Goal: Information Seeking & Learning: Find specific fact

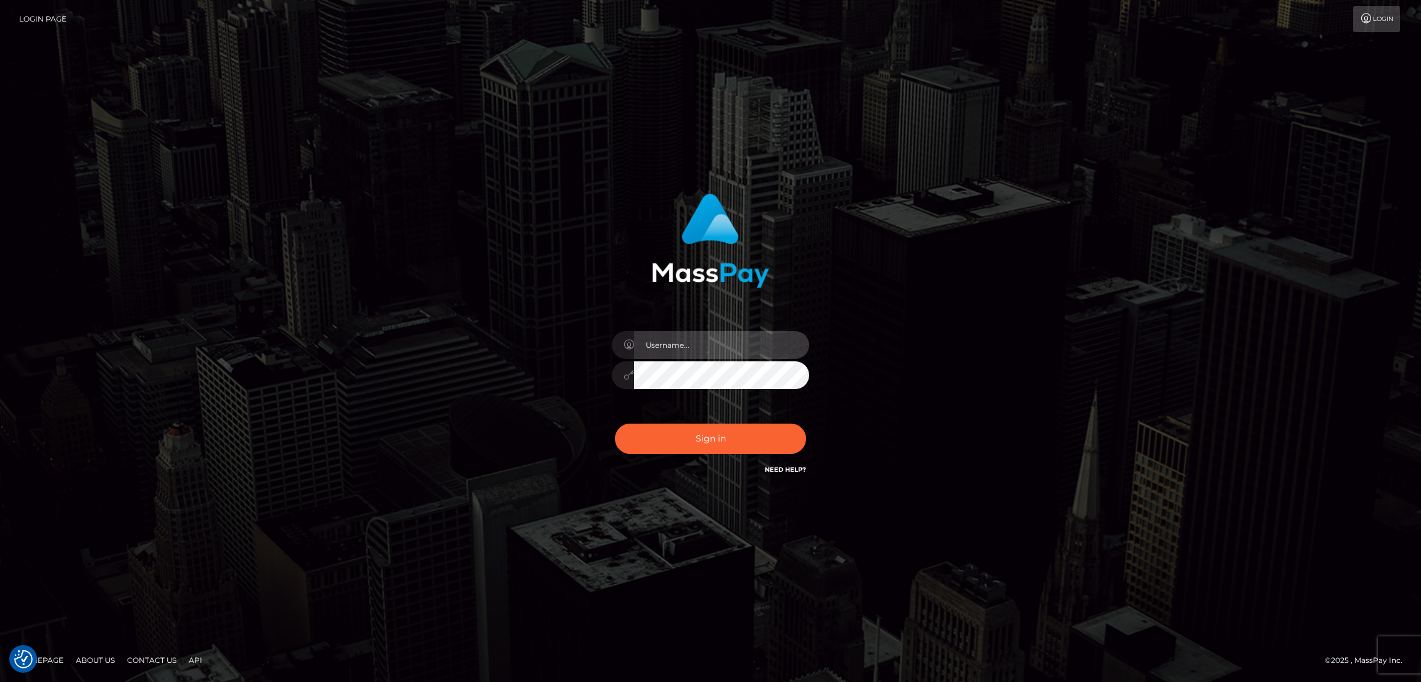
type input "by.es2"
click at [695, 433] on button "Sign in" at bounding box center [710, 439] width 191 height 30
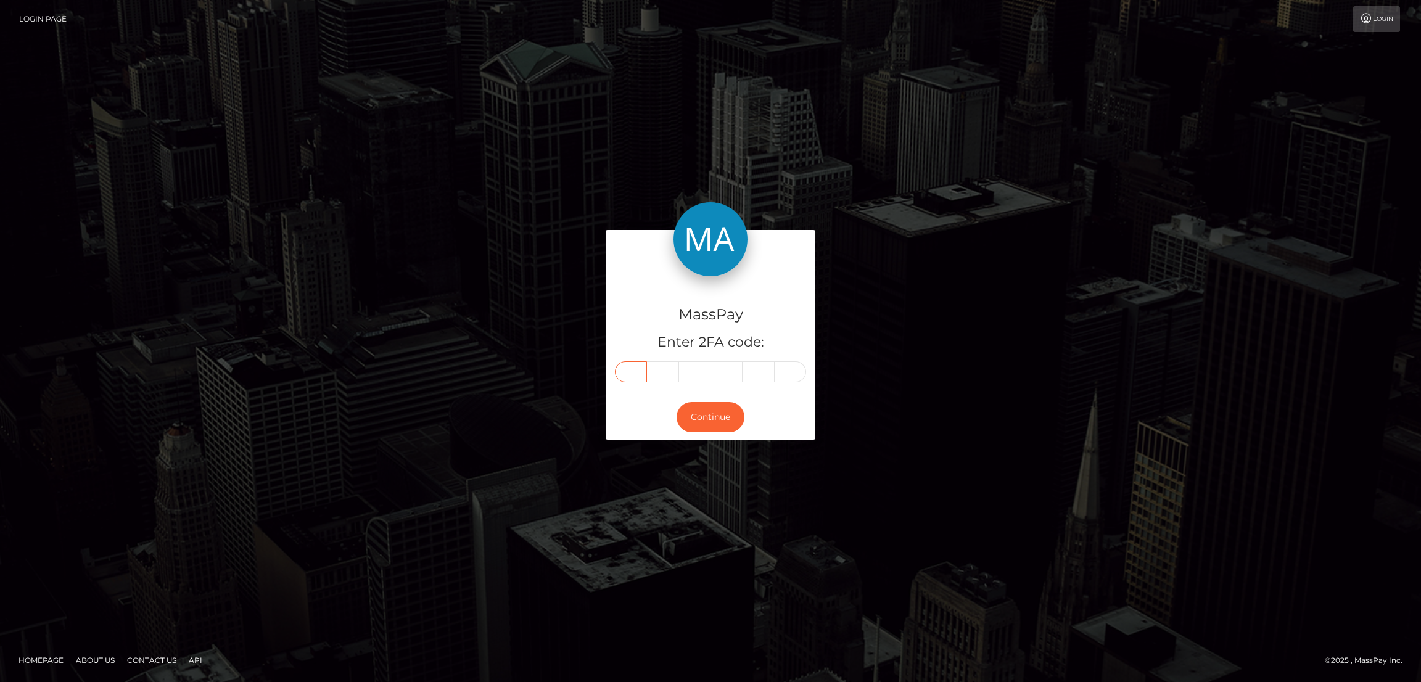
click at [632, 368] on input "text" at bounding box center [631, 371] width 32 height 21
paste input "9"
type input "9"
type input "7"
type input "5"
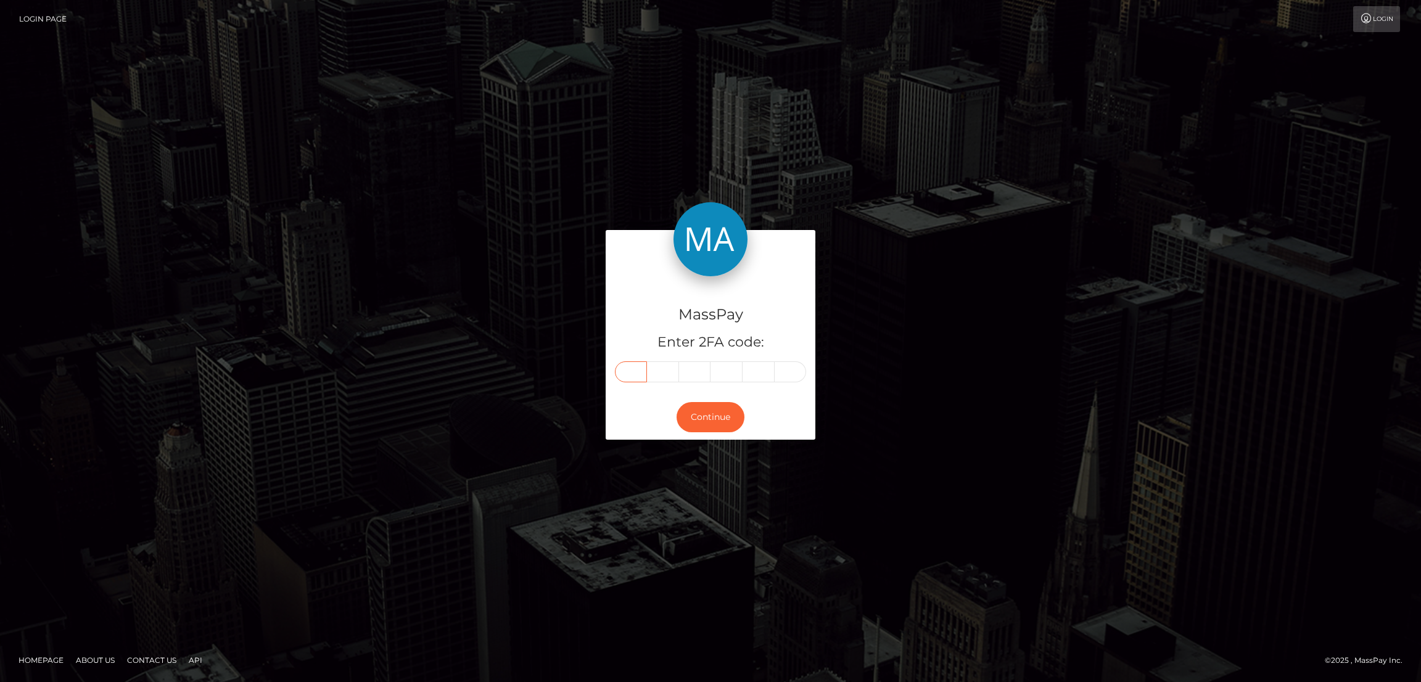
type input "5"
type input "6"
type input "7"
click at [727, 422] on button "Continue" at bounding box center [711, 417] width 68 height 30
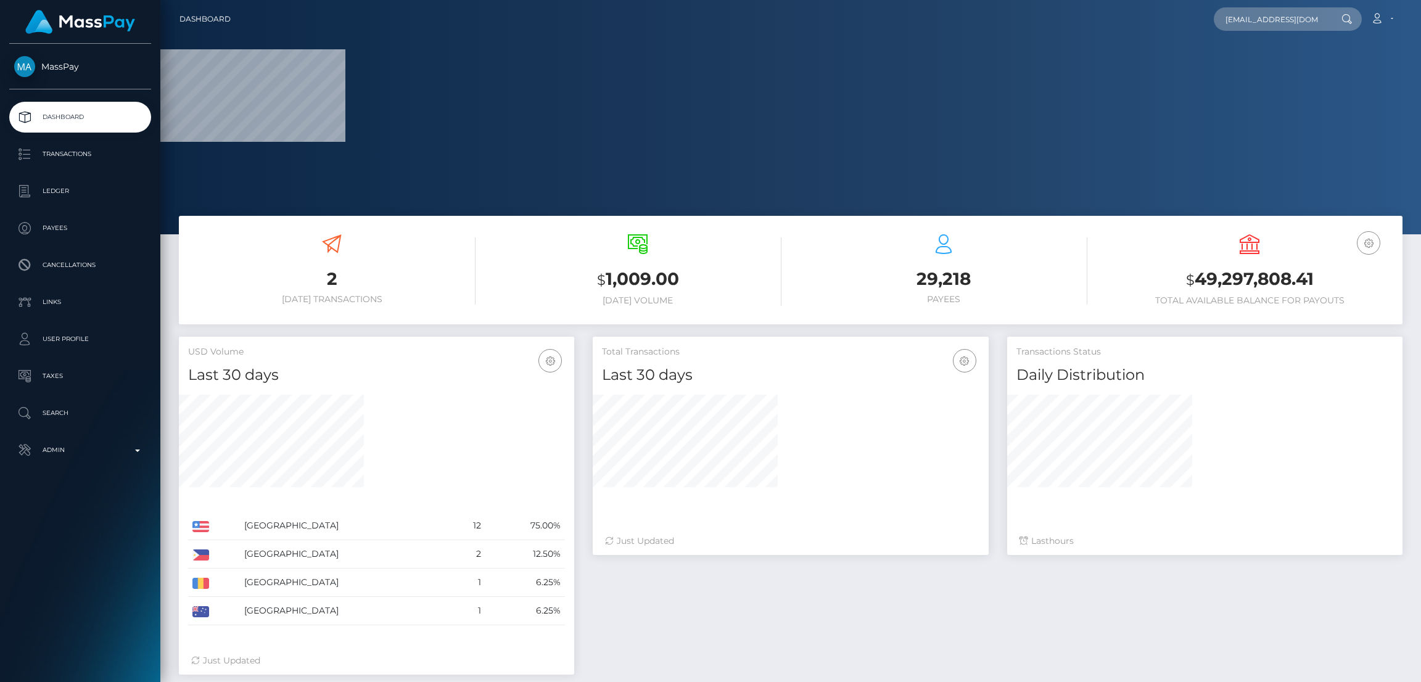
scroll to position [0, 4]
type input "[EMAIL_ADDRESS][DOMAIN_NAME]"
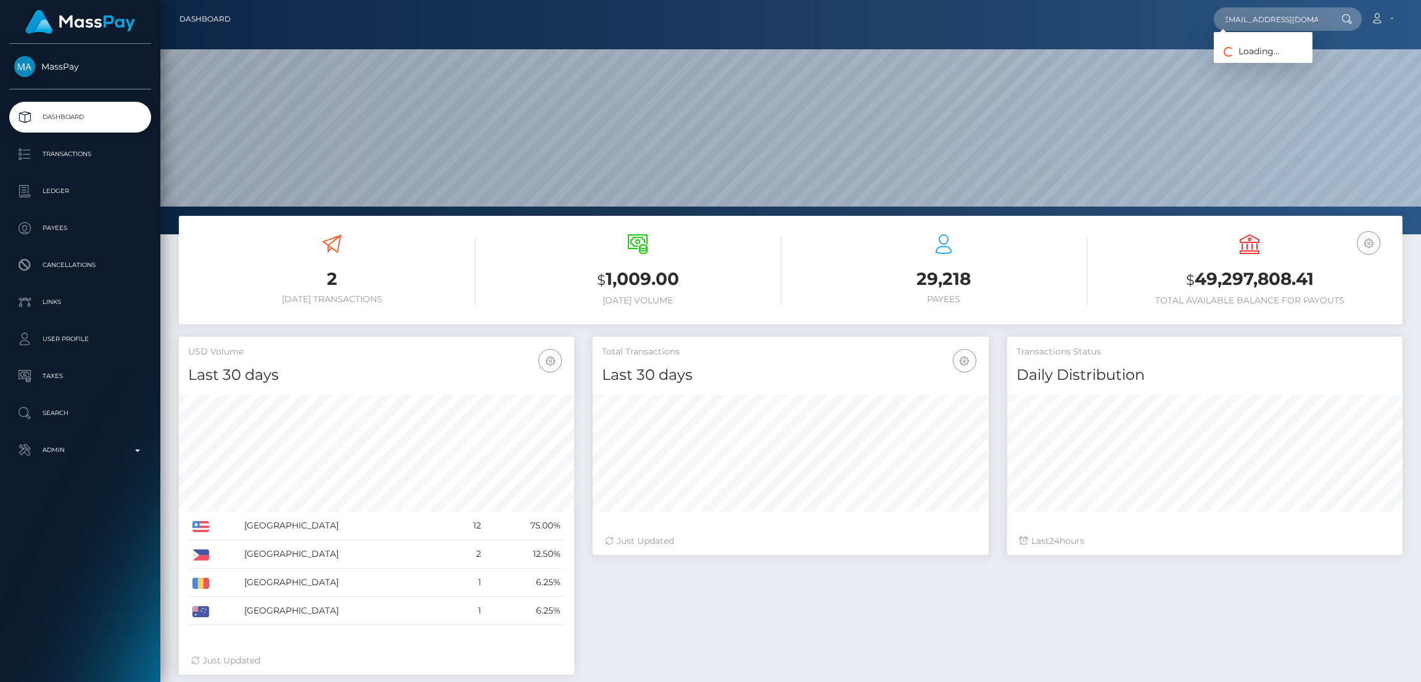
scroll to position [219, 395]
click at [1250, 56] on link "Nainoa Villierme" at bounding box center [1263, 63] width 99 height 23
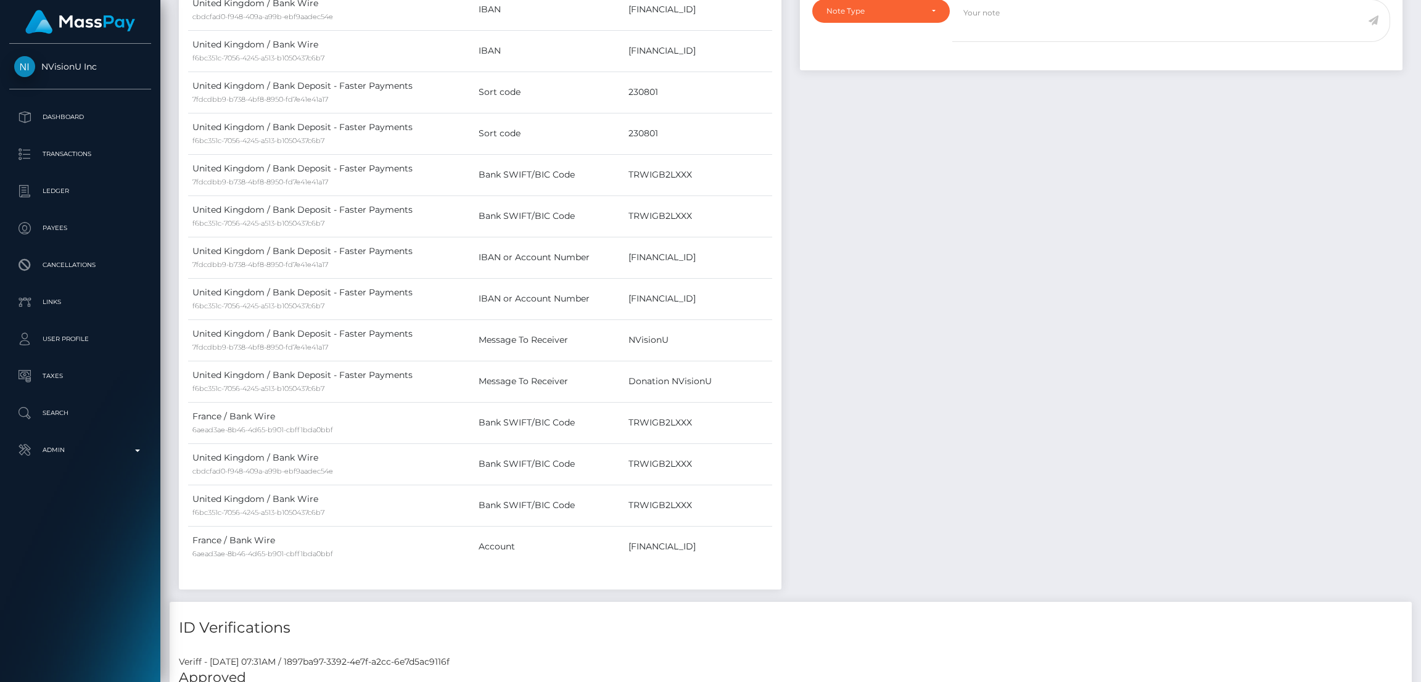
scroll to position [462, 0]
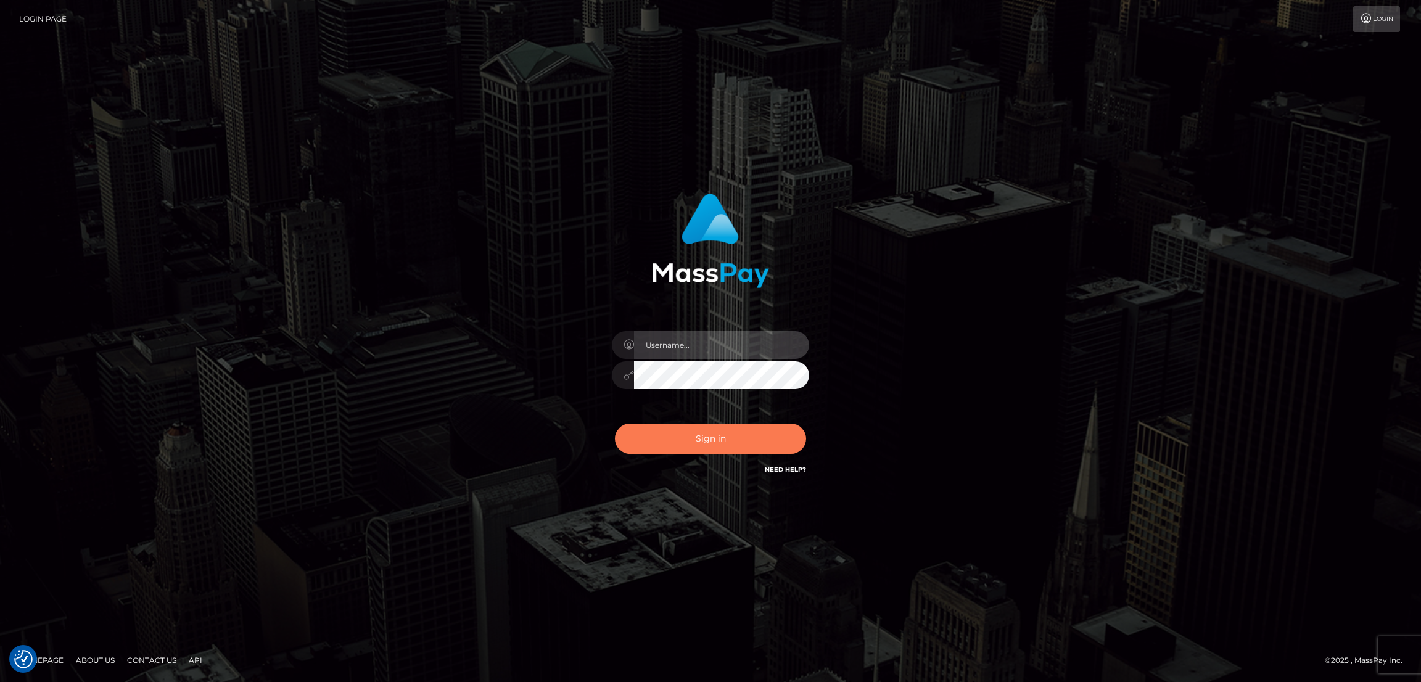
type input "by.es2"
click at [691, 439] on button "Sign in" at bounding box center [710, 439] width 191 height 30
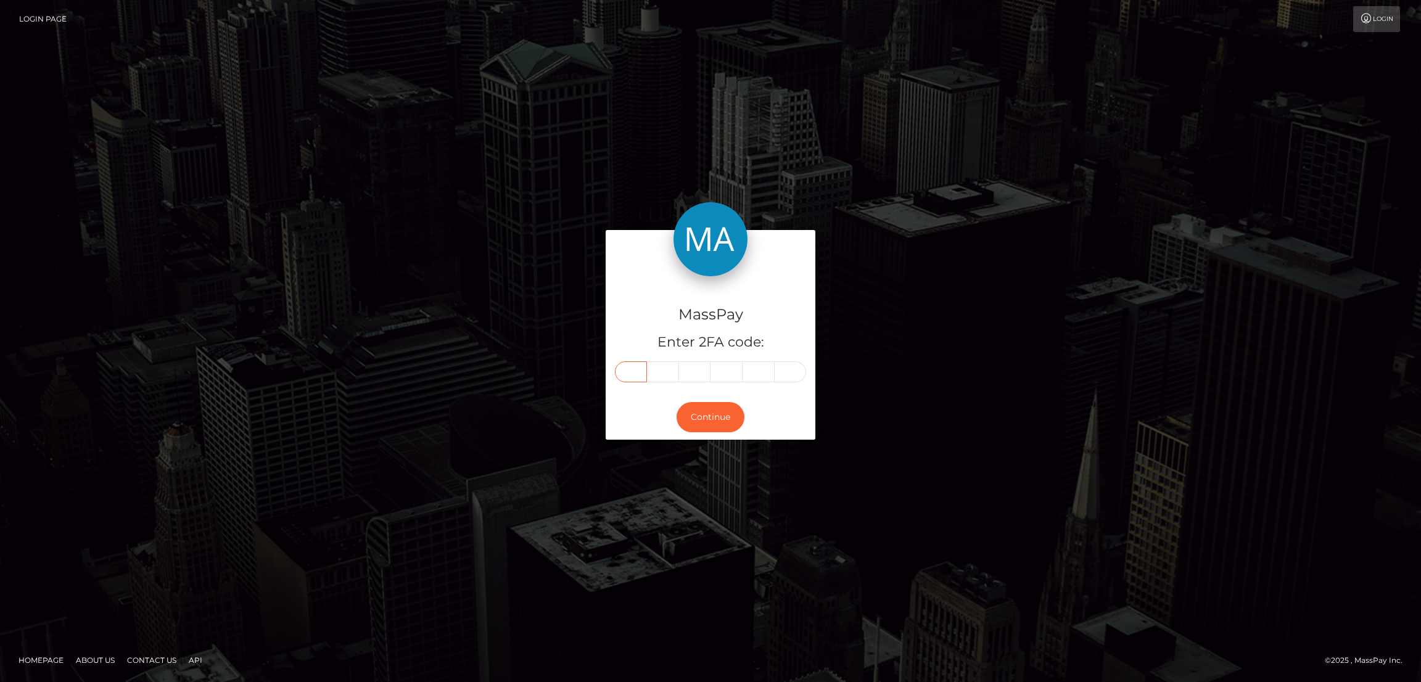
click at [627, 368] on input "text" at bounding box center [631, 371] width 32 height 21
paste input "9"
type input "9"
type input "6"
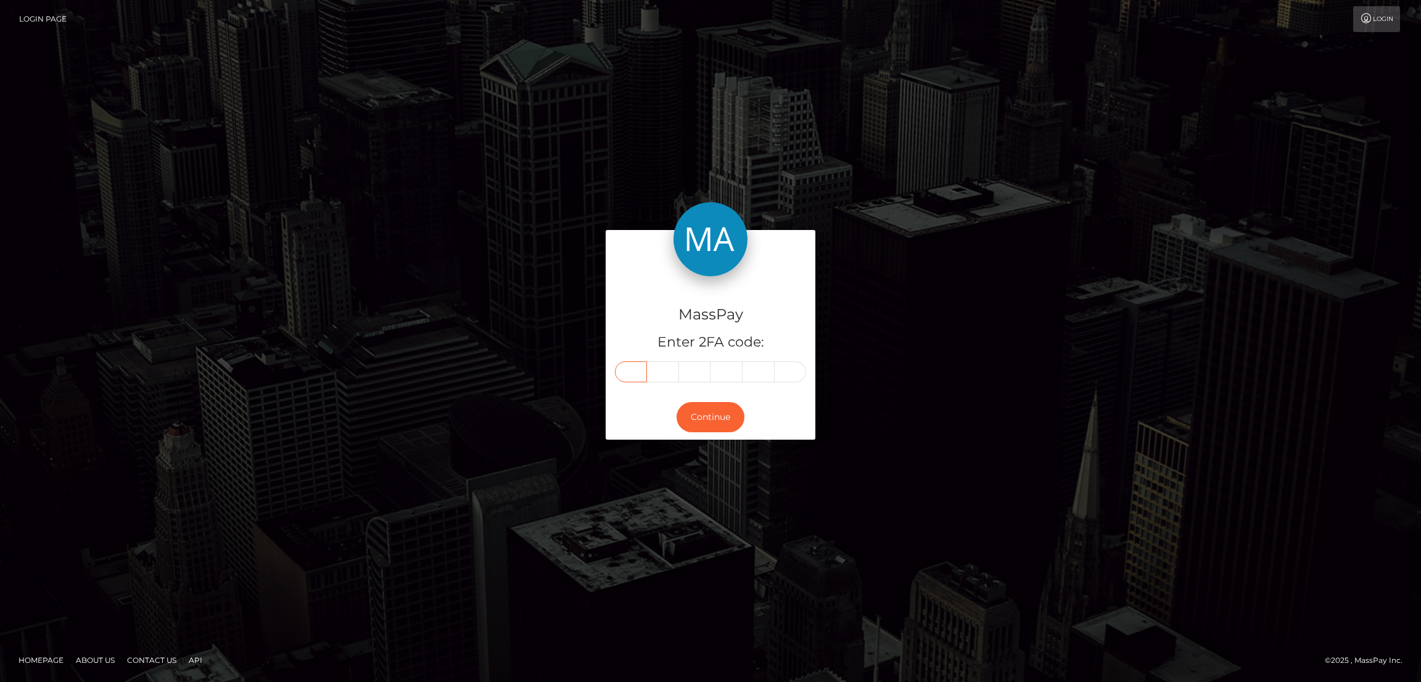
type input "7"
type input "9"
type input "6"
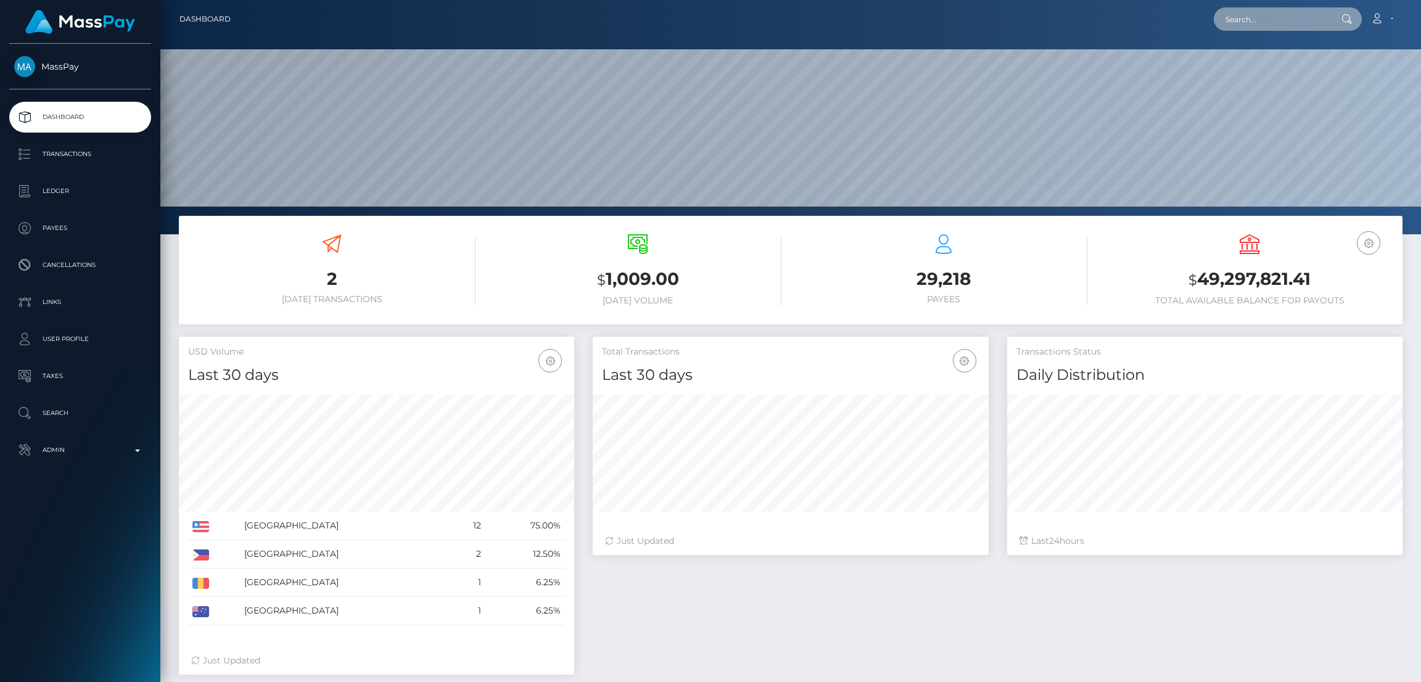
scroll to position [219, 395]
click at [1249, 22] on input "text" at bounding box center [1272, 18] width 116 height 23
paste input "allthingssecure27@gmail.com"
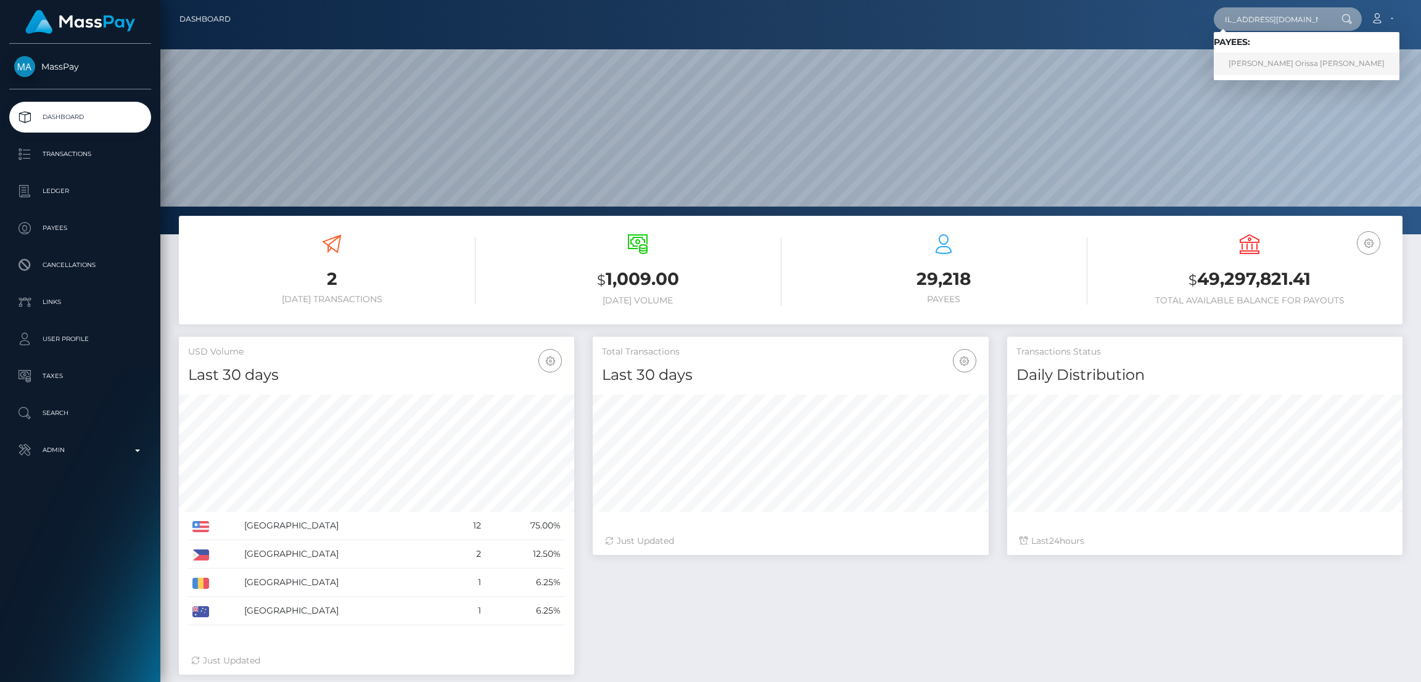
type input "allthingssecure27@gmail.com"
click at [1250, 65] on link "Sandricka Orissa Thomas" at bounding box center [1307, 63] width 186 height 23
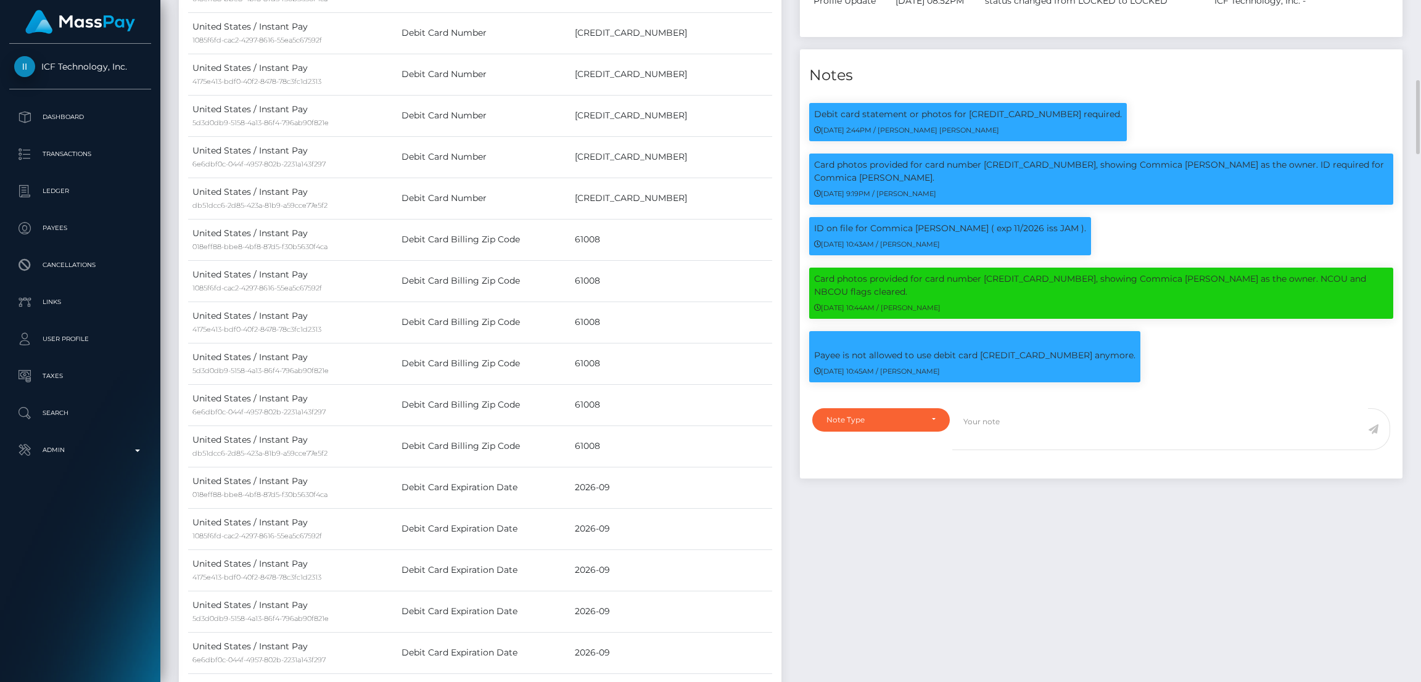
scroll to position [147, 395]
drag, startPoint x: 980, startPoint y: 320, endPoint x: 1056, endPoint y: 320, distance: 75.9
click at [1056, 336] on p "Payee is not allowed to use debit card 4701320327960619 anymore." at bounding box center [974, 349] width 321 height 26
copy p "4701320327960619"
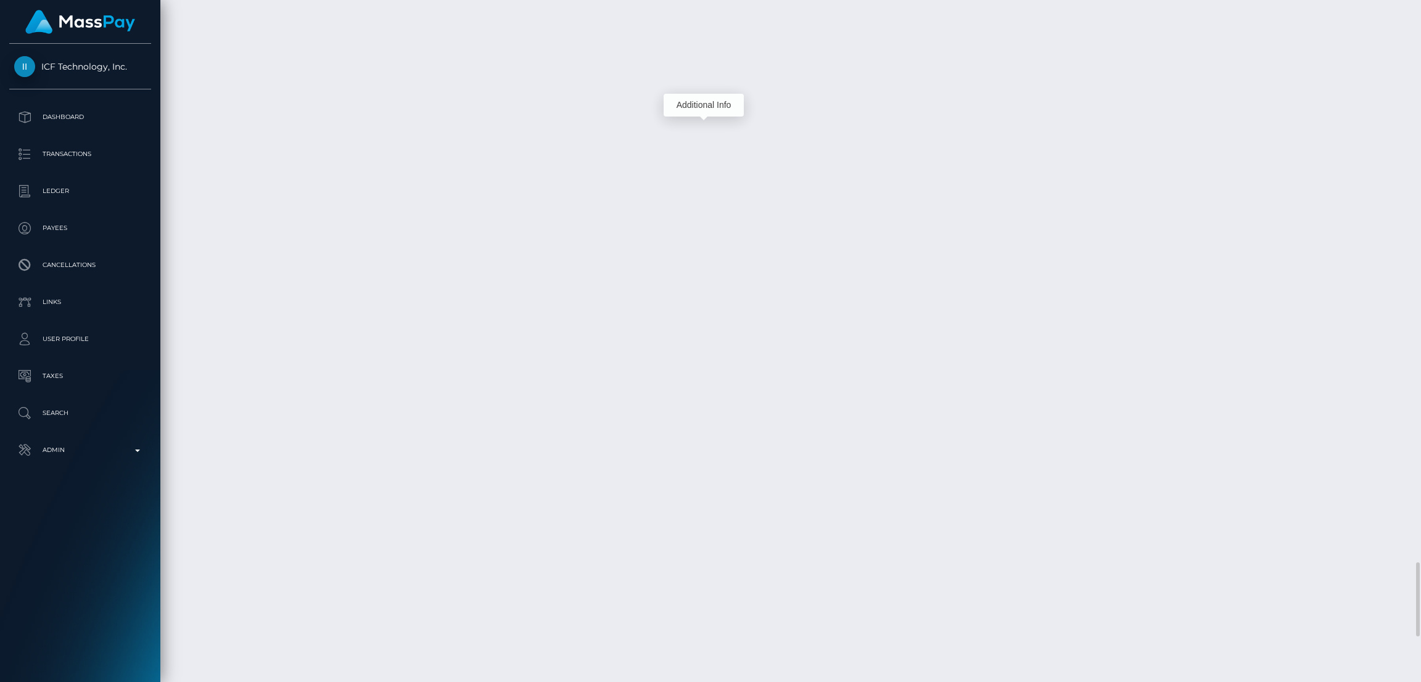
click at [712, 102] on div "Additional Info" at bounding box center [704, 105] width 80 height 23
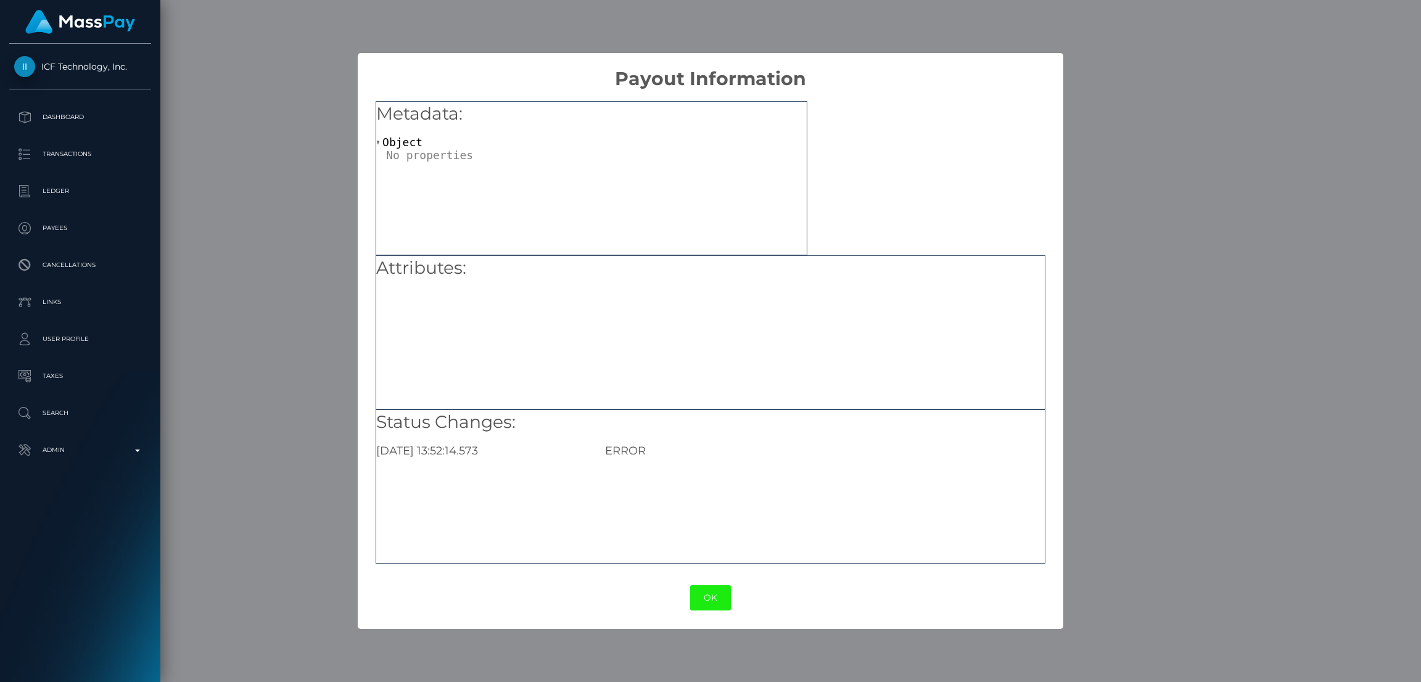
click at [717, 596] on button "OK" at bounding box center [710, 597] width 41 height 25
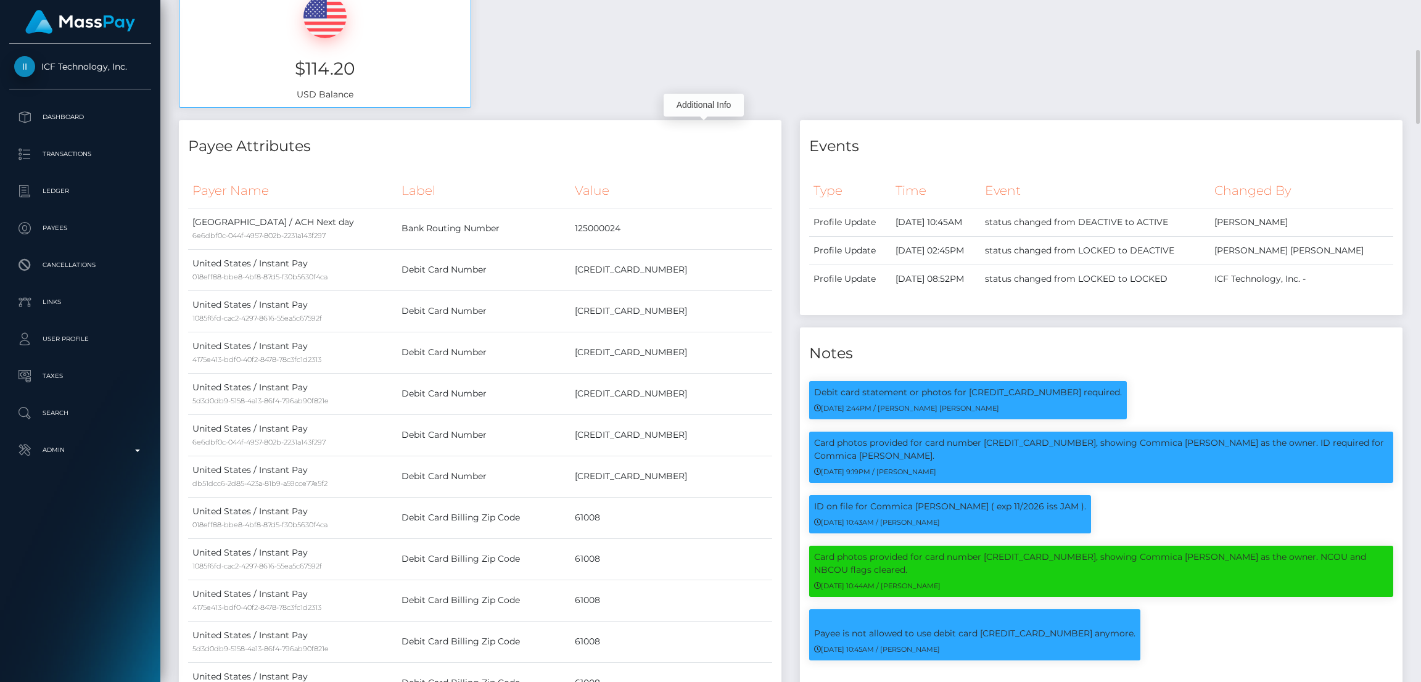
scroll to position [0, 0]
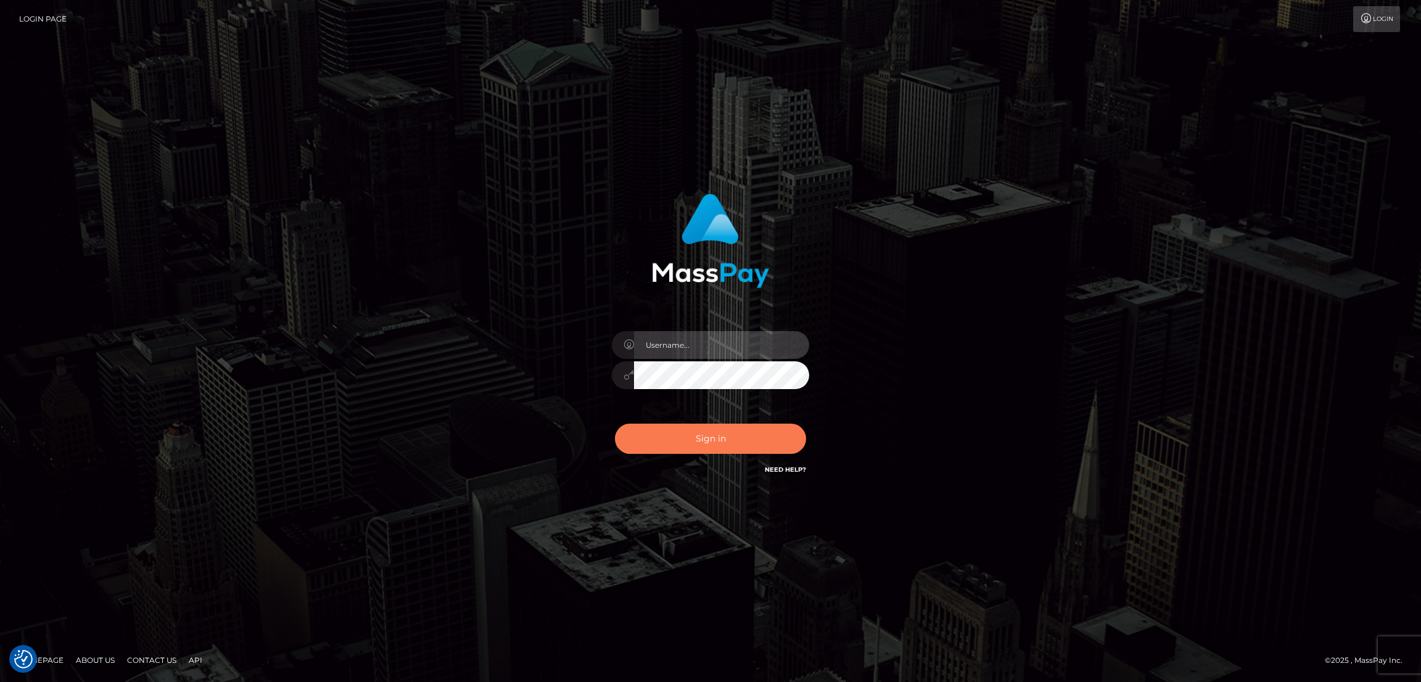
type input "by.es2"
click at [724, 444] on button "Sign in" at bounding box center [710, 439] width 191 height 30
type input "by.es2"
click at [710, 431] on button "Sign in" at bounding box center [710, 439] width 191 height 30
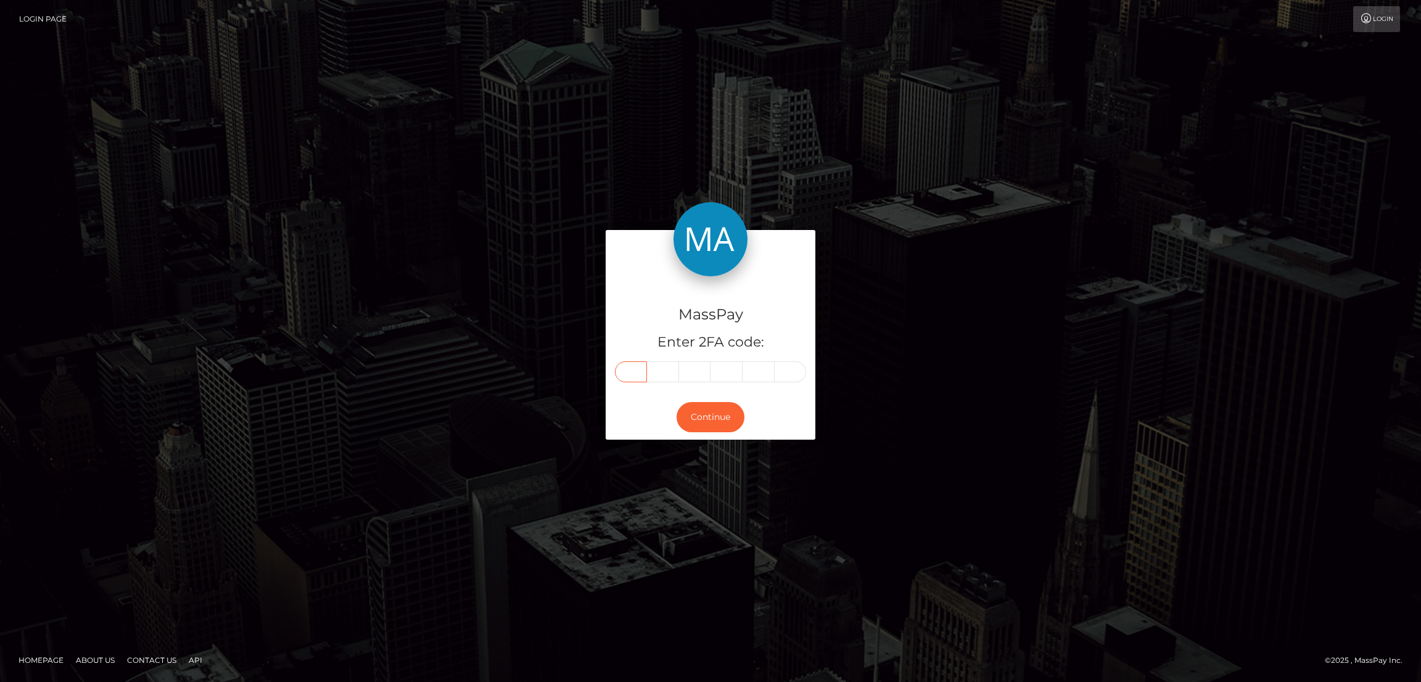
click at [637, 371] on input "text" at bounding box center [631, 371] width 32 height 21
paste input "1"
type input "1"
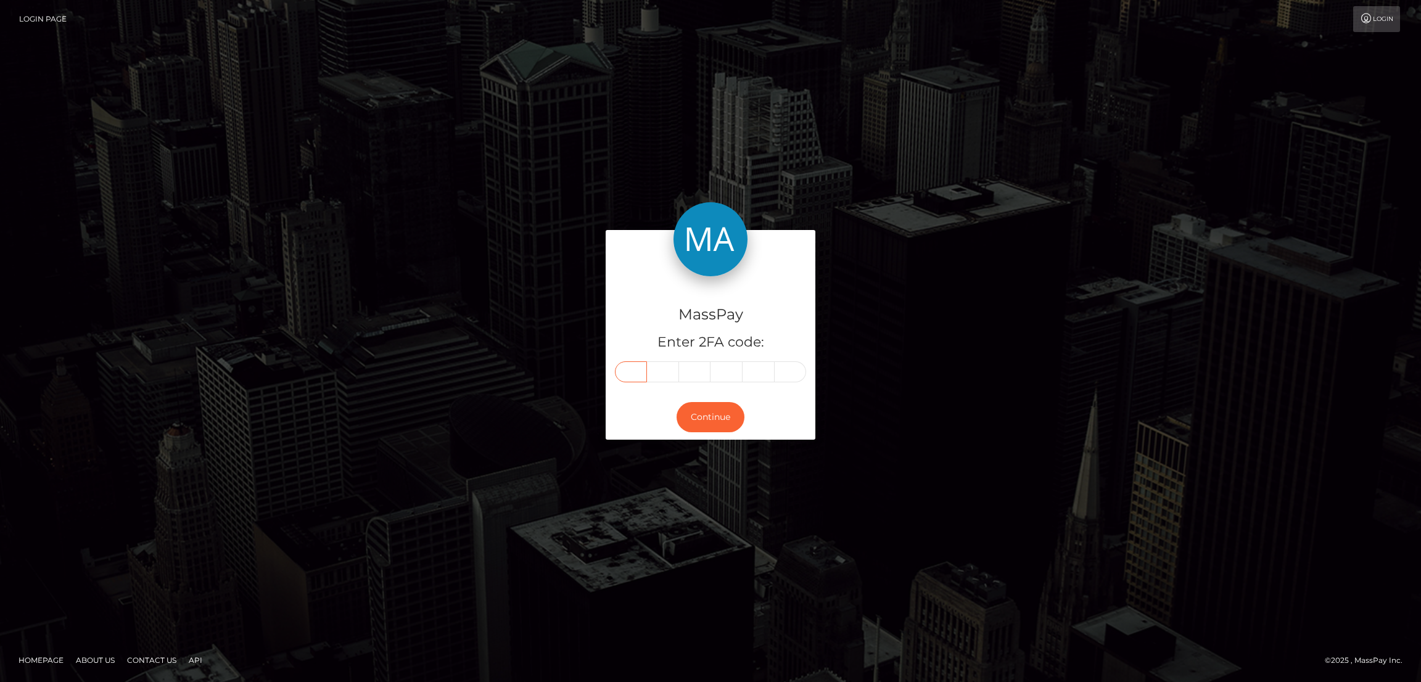
type input "7"
type input "1"
type input "2"
type input "3"
type input "1"
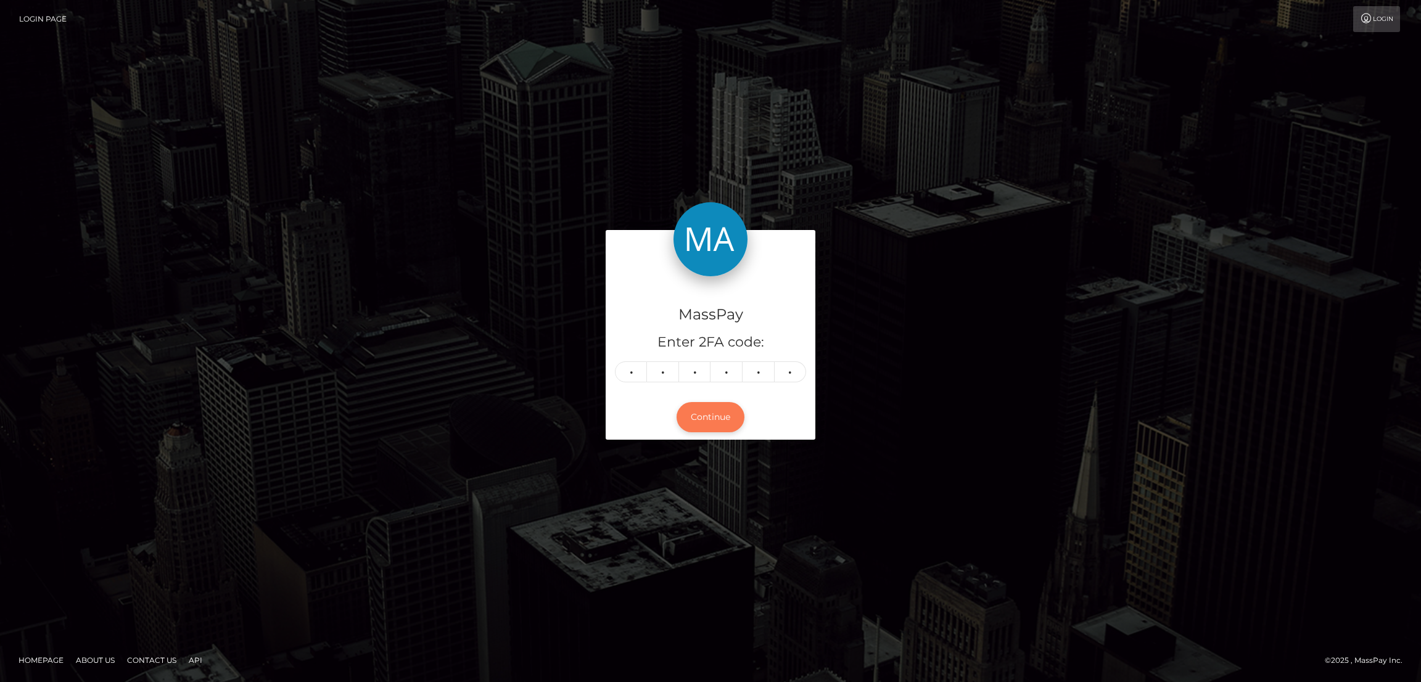
click at [721, 413] on button "Continue" at bounding box center [711, 417] width 68 height 30
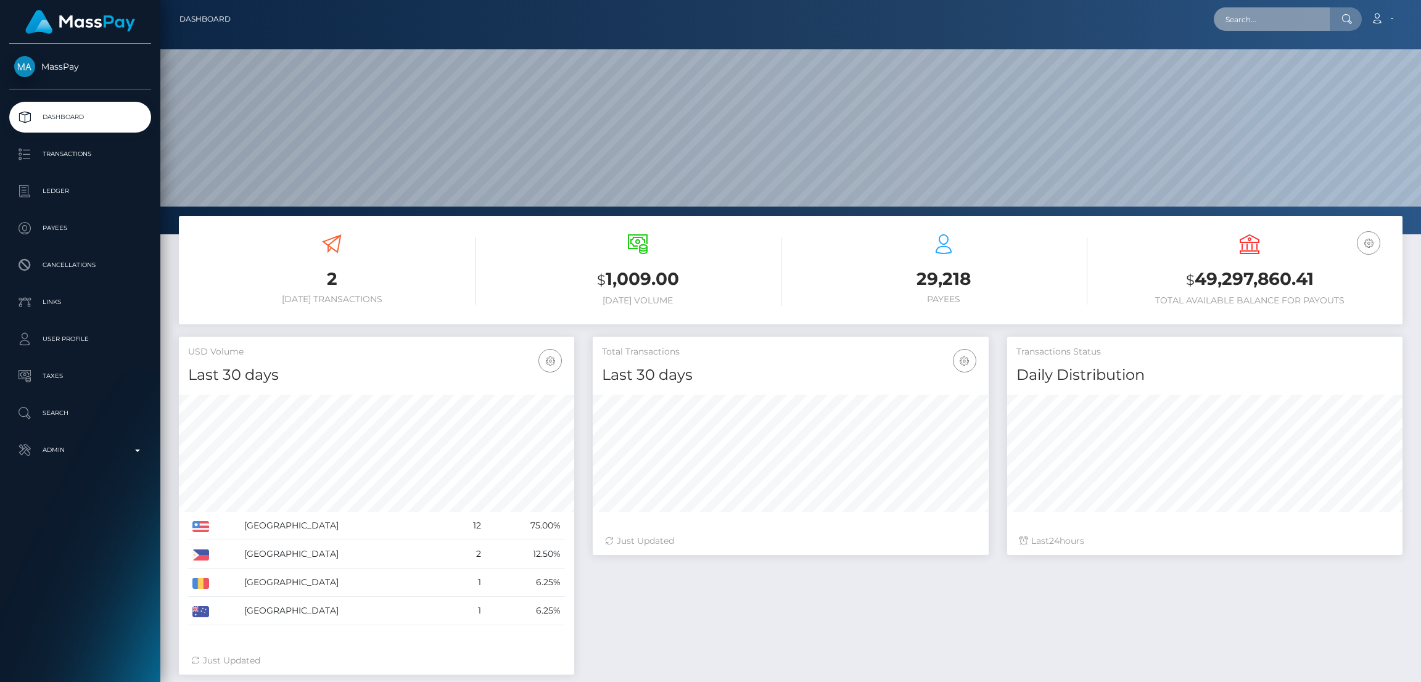
click at [1239, 15] on input "text" at bounding box center [1272, 18] width 116 height 23
paste input "[EMAIL_ADDRESS][DOMAIN_NAME]"
type input "[EMAIL_ADDRESS][DOMAIN_NAME]"
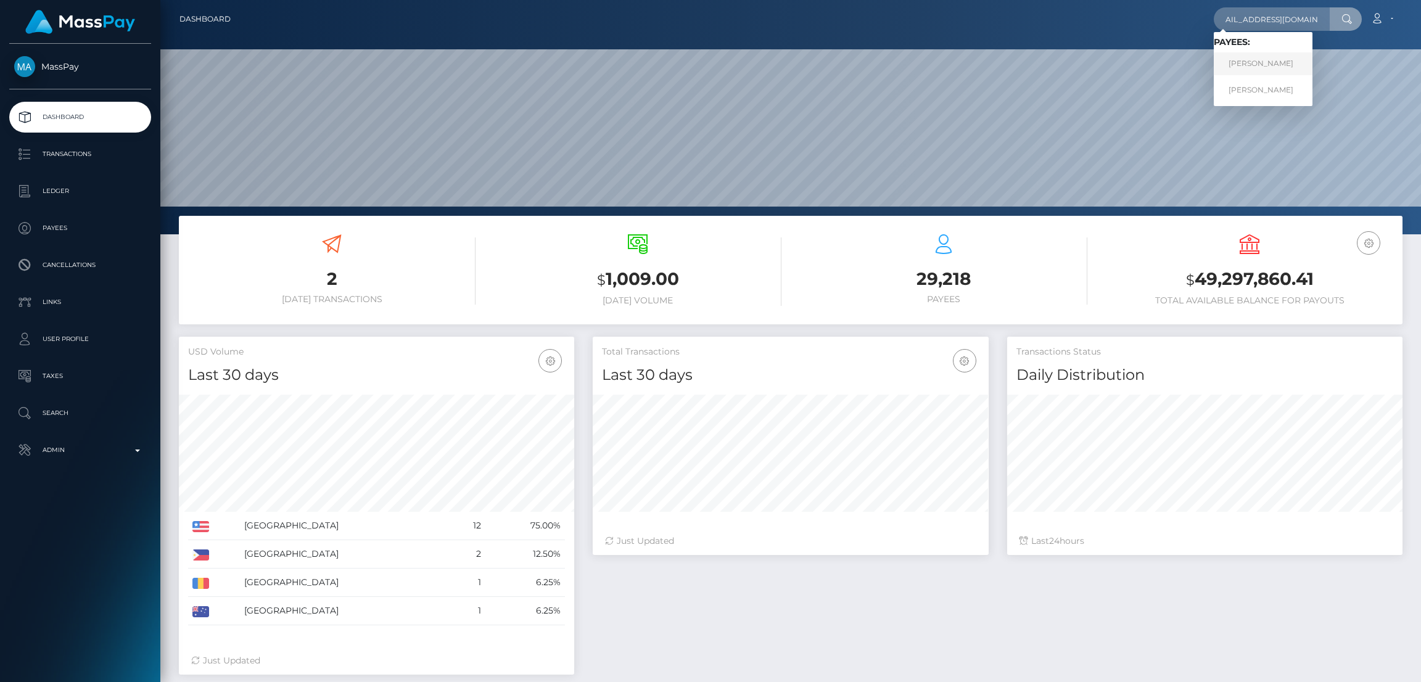
click at [1255, 70] on link "[PERSON_NAME]" at bounding box center [1263, 63] width 99 height 23
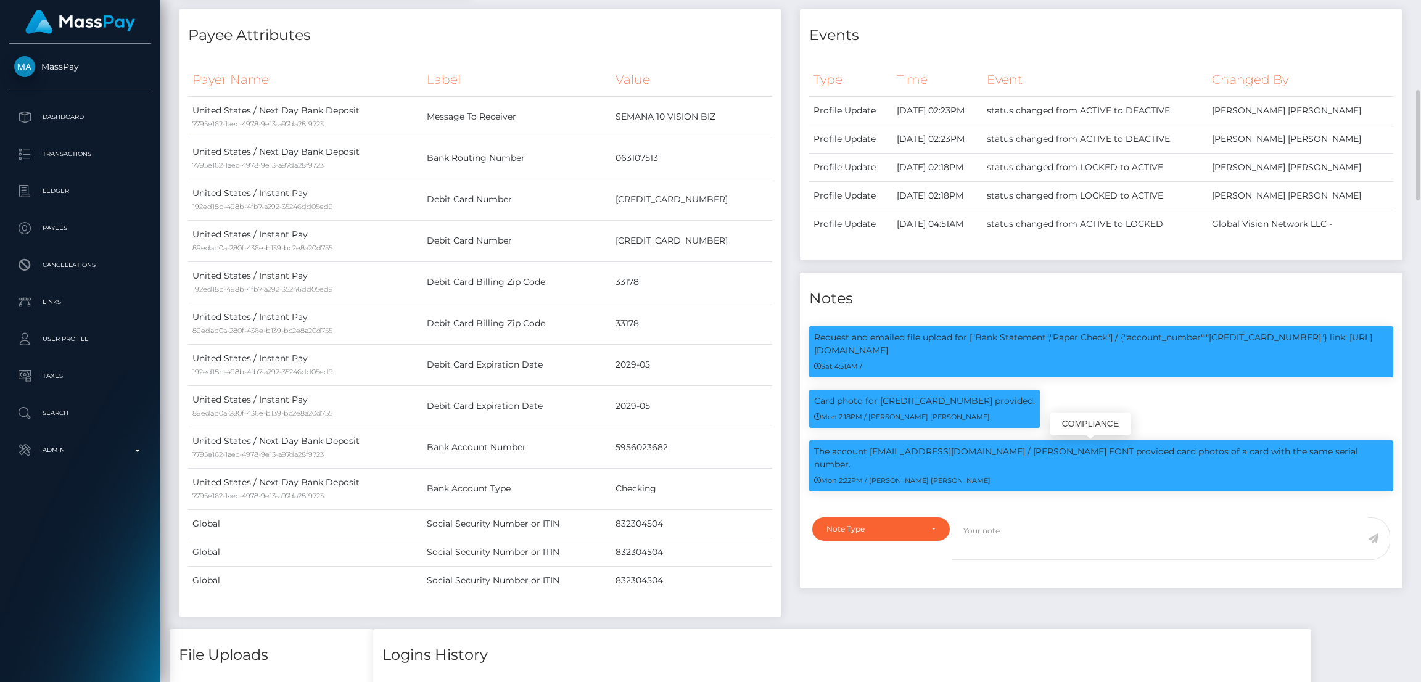
scroll to position [147, 395]
drag, startPoint x: 872, startPoint y: 448, endPoint x: 968, endPoint y: 448, distance: 95.6
click at [968, 448] on p "The account dallupfont@gmail.com / DAVID EMILIO ALLUP FONT provided card photos…" at bounding box center [1101, 458] width 574 height 26
copy p "[EMAIL_ADDRESS][DOMAIN_NAME]"
click at [1062, 407] on div "Card photo for 4741659010065943 provided. Mon 2:18PM / Doru Ioan Szikszai" at bounding box center [1101, 415] width 603 height 51
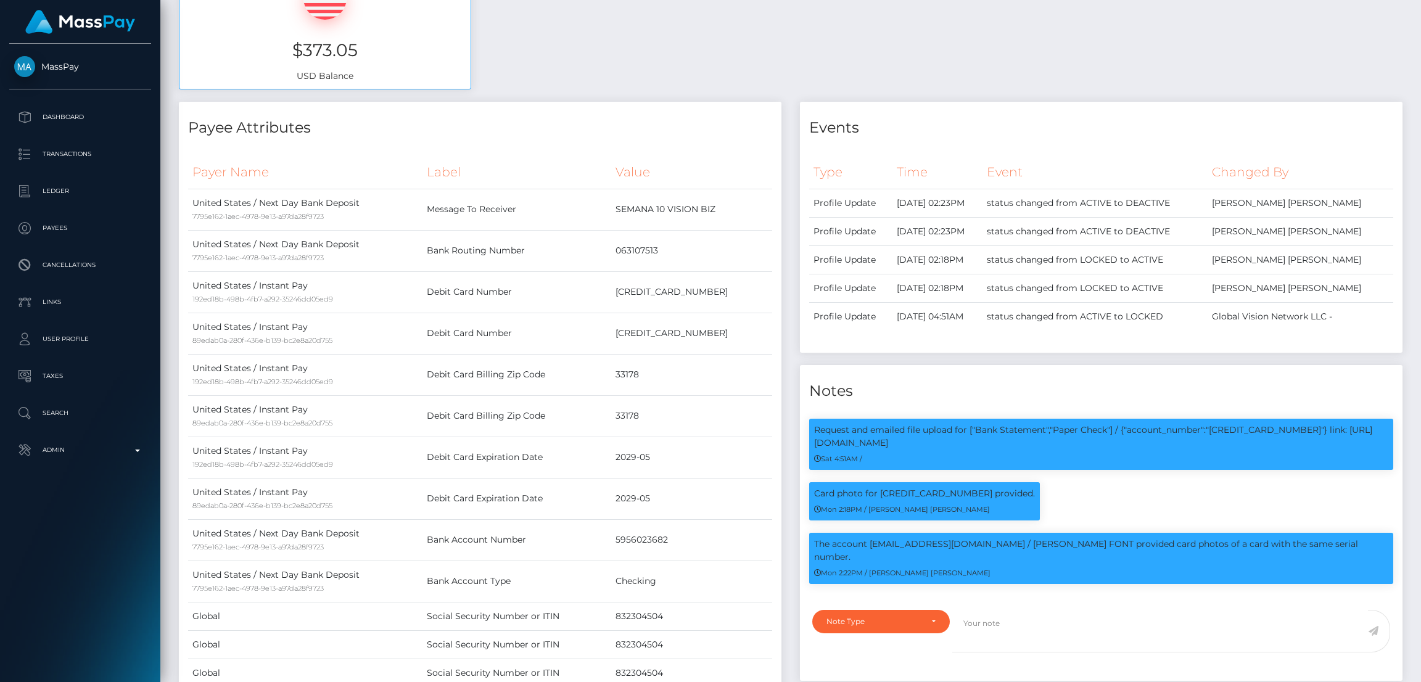
scroll to position [0, 0]
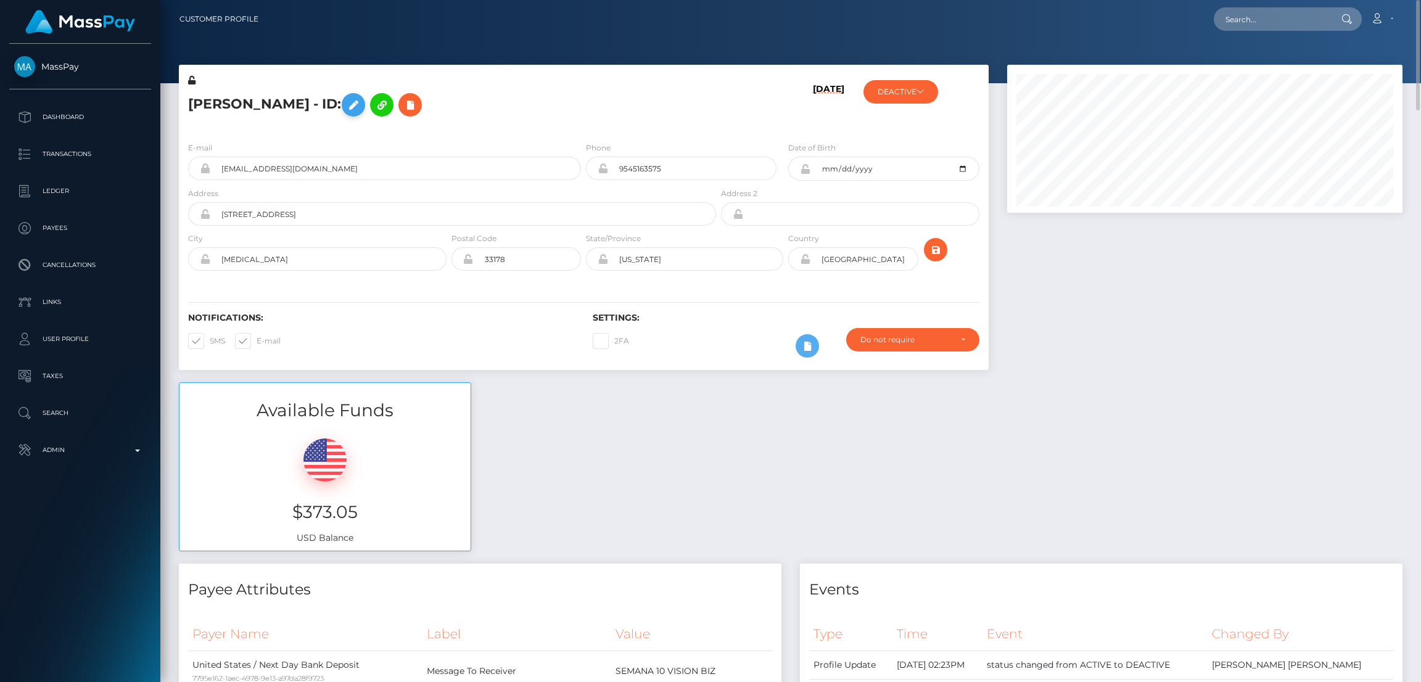
click at [352, 107] on icon at bounding box center [353, 104] width 15 height 15
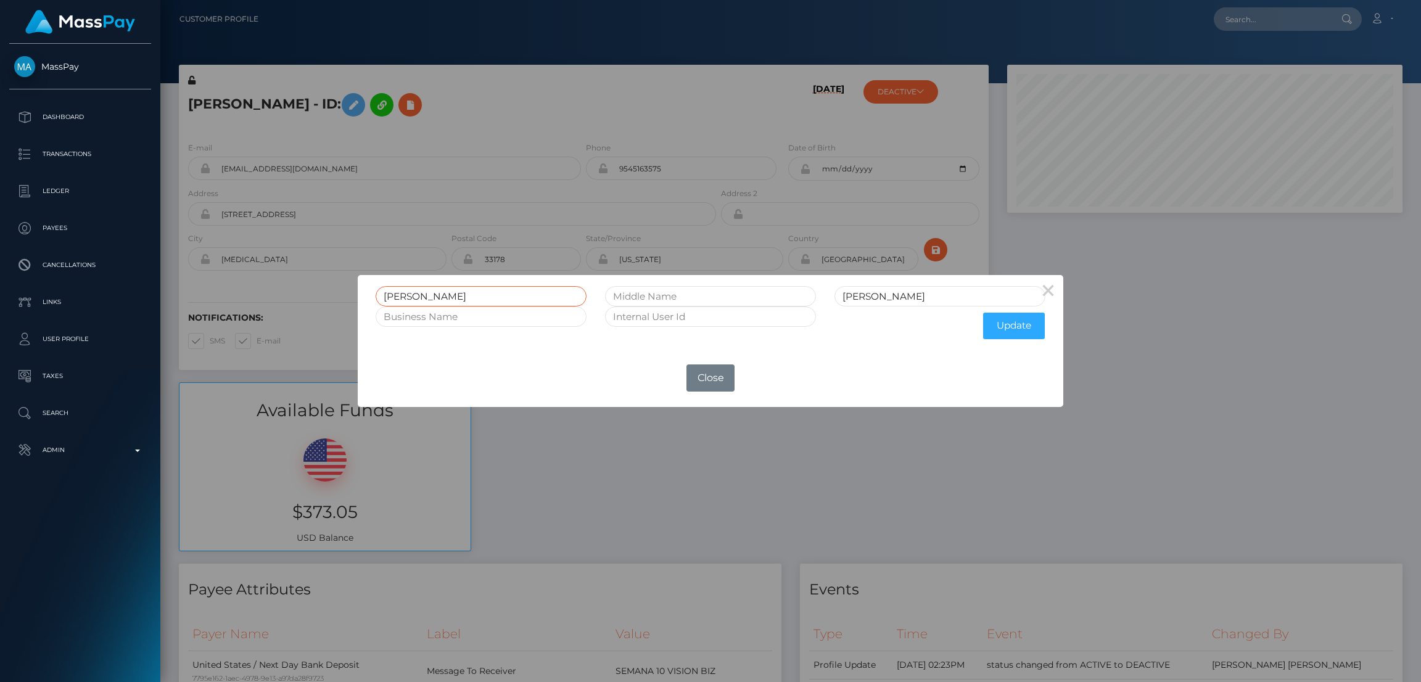
click at [397, 294] on input "Haydee" at bounding box center [481, 296] width 211 height 20
click at [307, 129] on div "× Haydee Hidalgo Update OK No Close" at bounding box center [710, 341] width 1421 height 682
click at [269, 99] on div "× Haydee Hidalgo Update OK No Close" at bounding box center [710, 341] width 1421 height 682
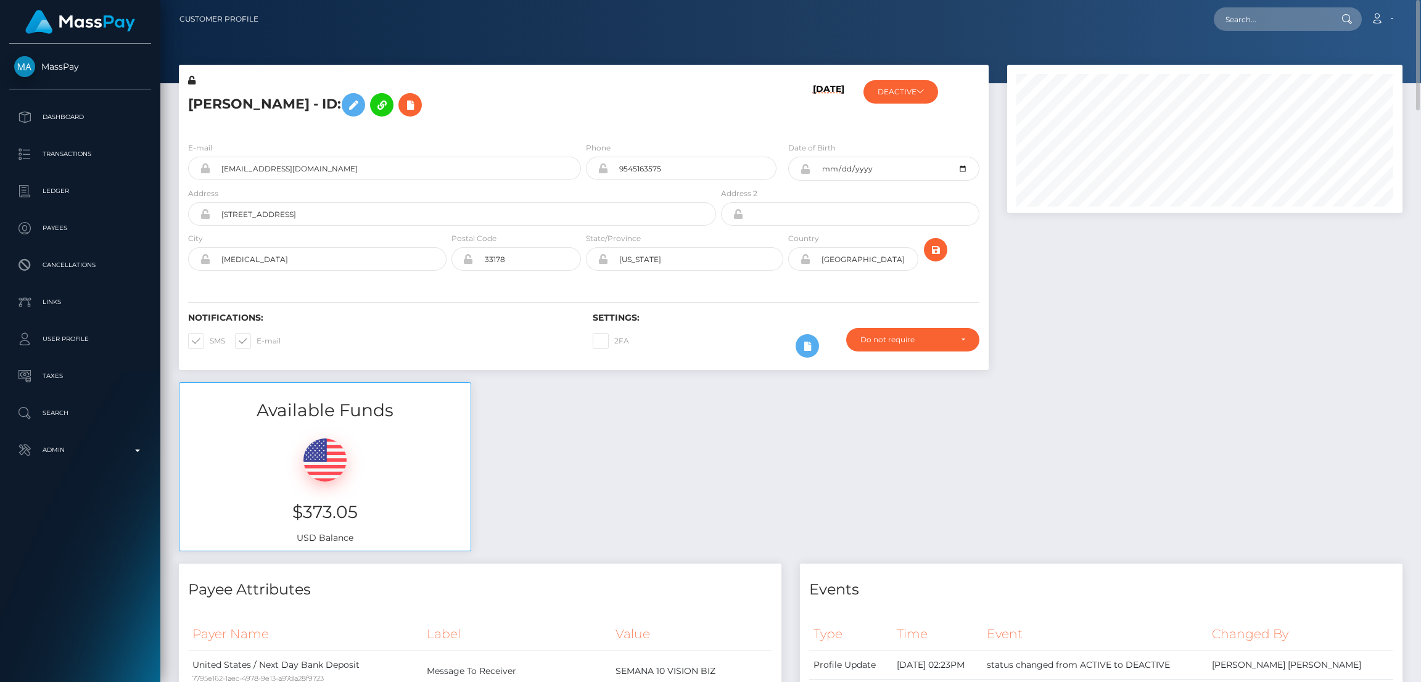
click at [268, 107] on h5 "Haydee Hidalgo - ID:" at bounding box center [448, 105] width 521 height 36
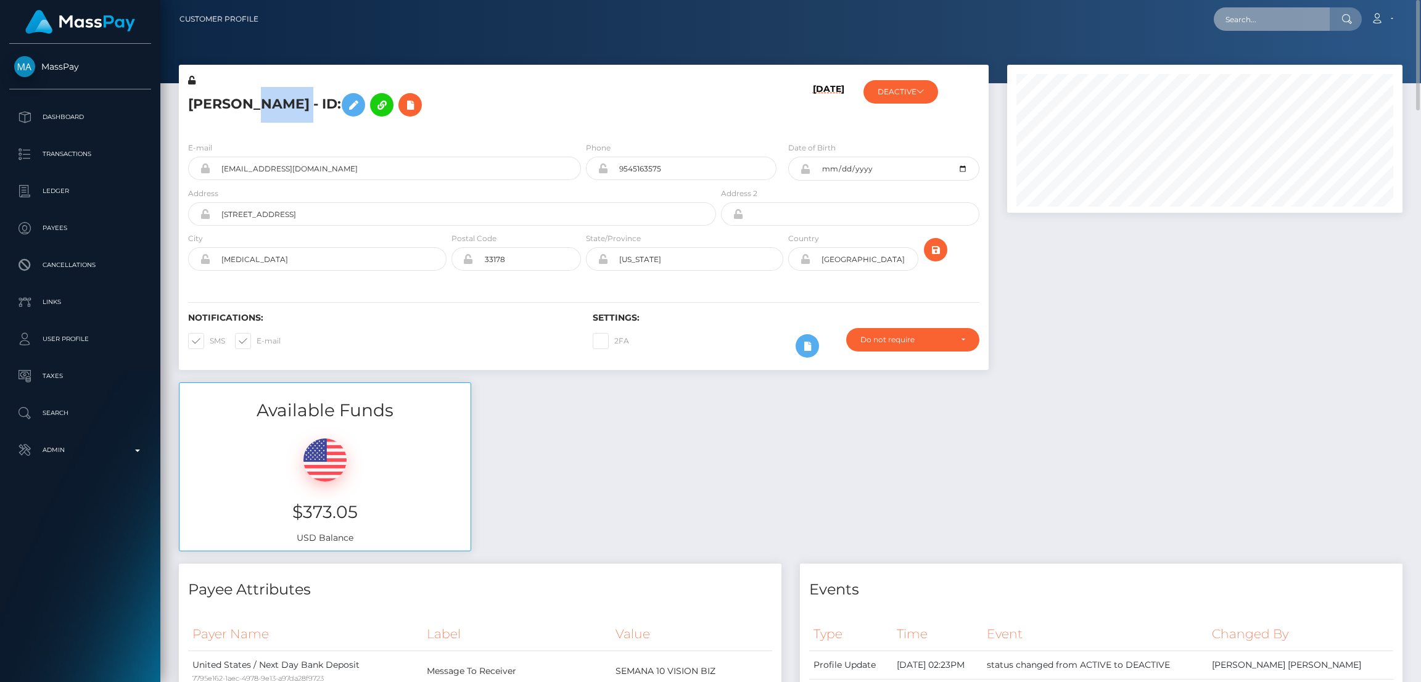
click at [1228, 25] on input "text" at bounding box center [1272, 18] width 116 height 23
paste input "loreleiholman@gmail.com"
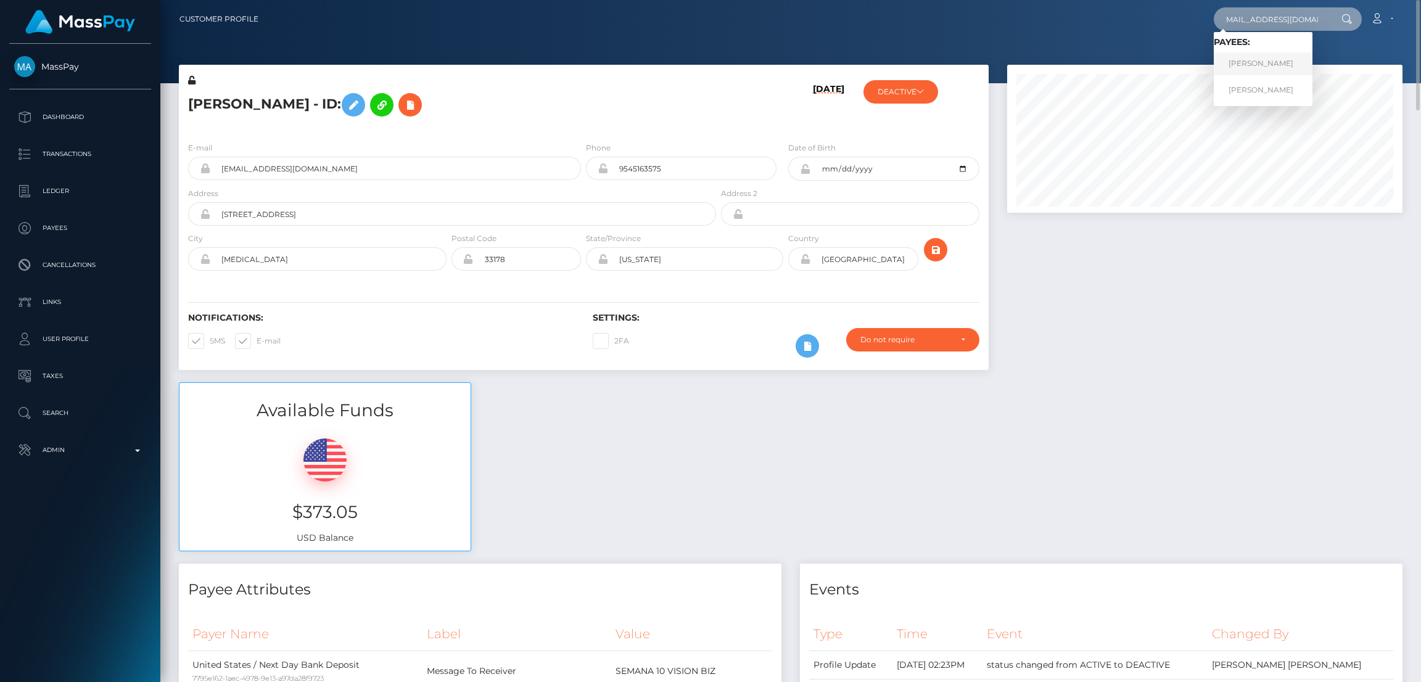
type input "loreleiholman@gmail.com"
click at [1265, 64] on link "YANA BACHYLA" at bounding box center [1263, 63] width 99 height 23
click at [1250, 15] on input "text" at bounding box center [1272, 18] width 116 height 23
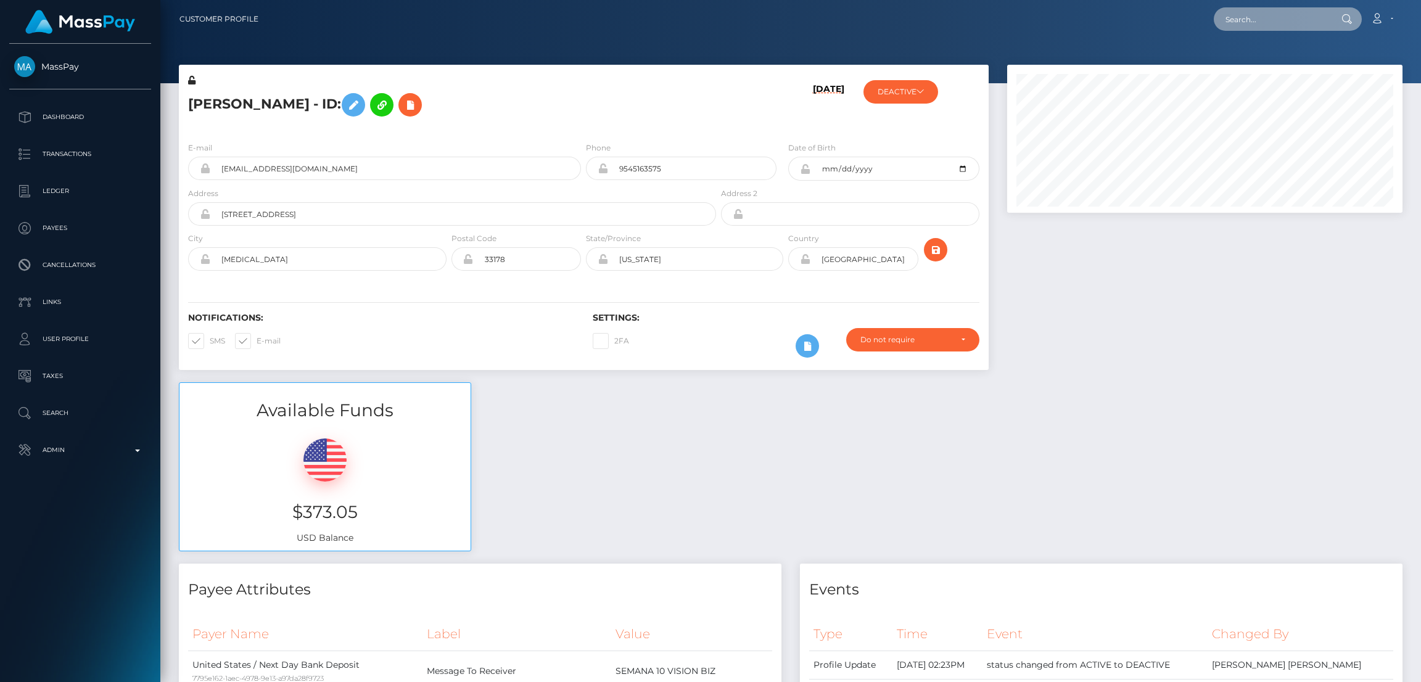
paste input "[EMAIL_ADDRESS][DOMAIN_NAME]"
type input "[EMAIL_ADDRESS][DOMAIN_NAME]"
click at [1243, 66] on link "[PERSON_NAME] FONT" at bounding box center [1273, 63] width 118 height 23
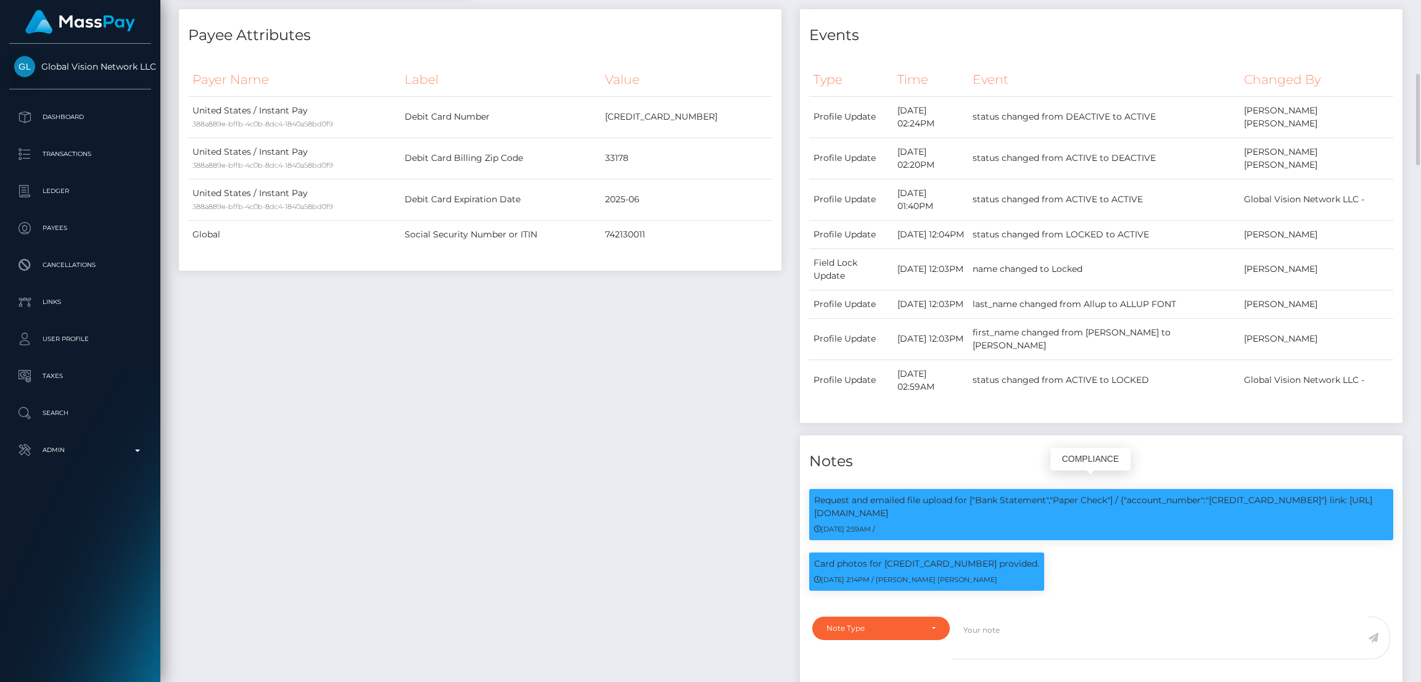
scroll to position [147, 395]
click at [930, 558] on p "Card photos for [CREDIT_CARD_NUMBER] provided." at bounding box center [926, 564] width 225 height 13
copy p "[CREDIT_CARD_NUMBER]"
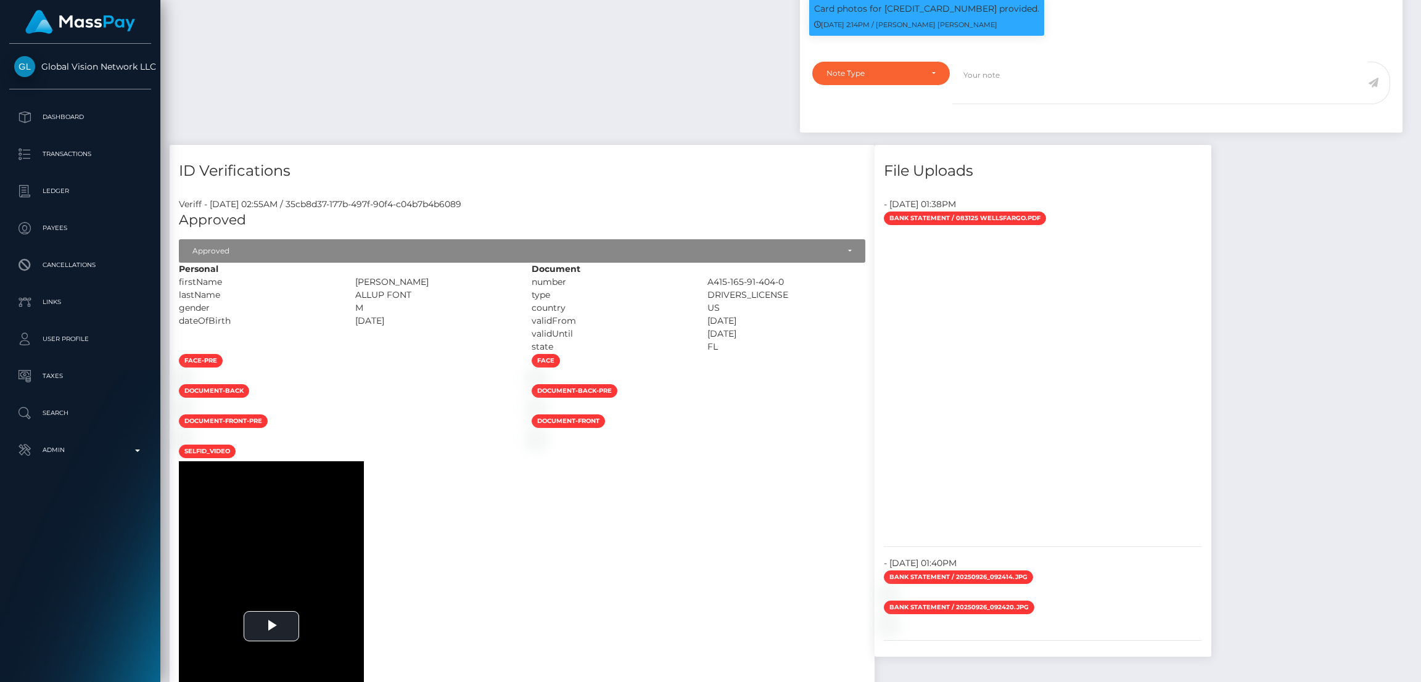
scroll to position [555, 0]
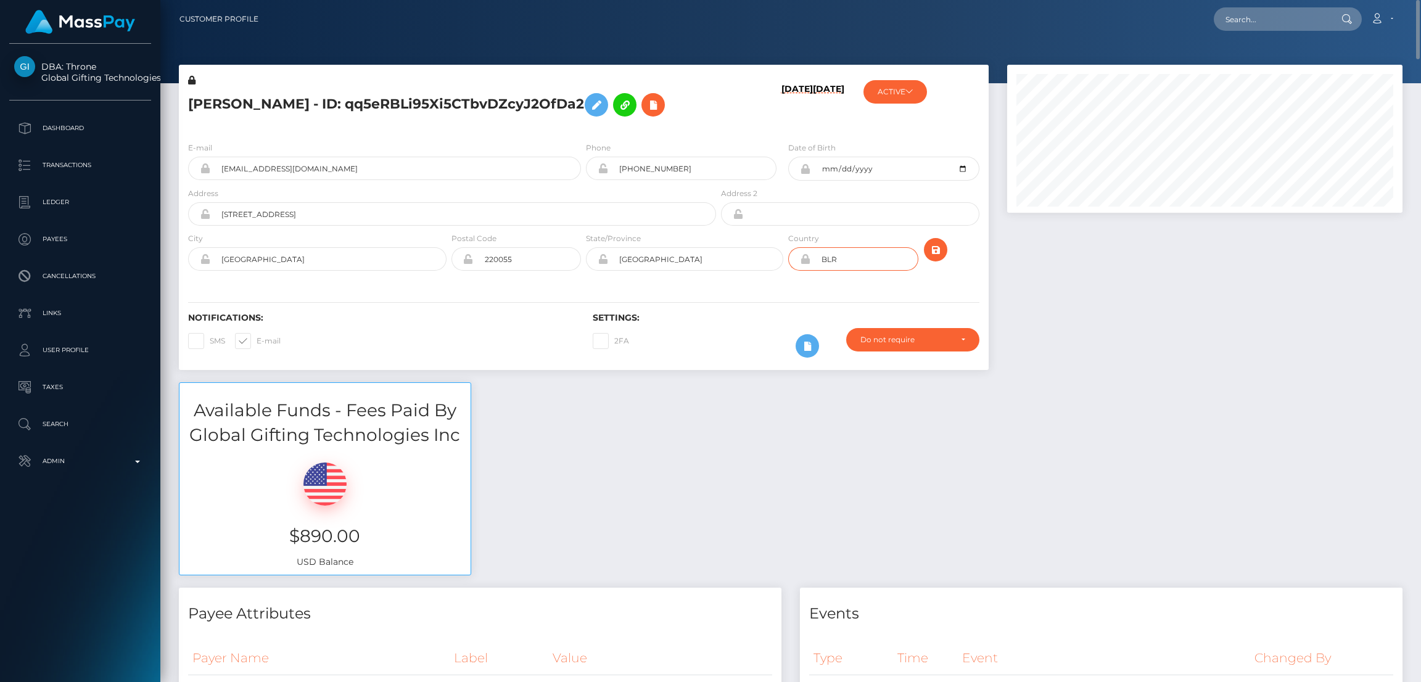
drag, startPoint x: 847, startPoint y: 255, endPoint x: 812, endPoint y: 255, distance: 35.2
click at [812, 255] on input "BLR" at bounding box center [865, 258] width 108 height 23
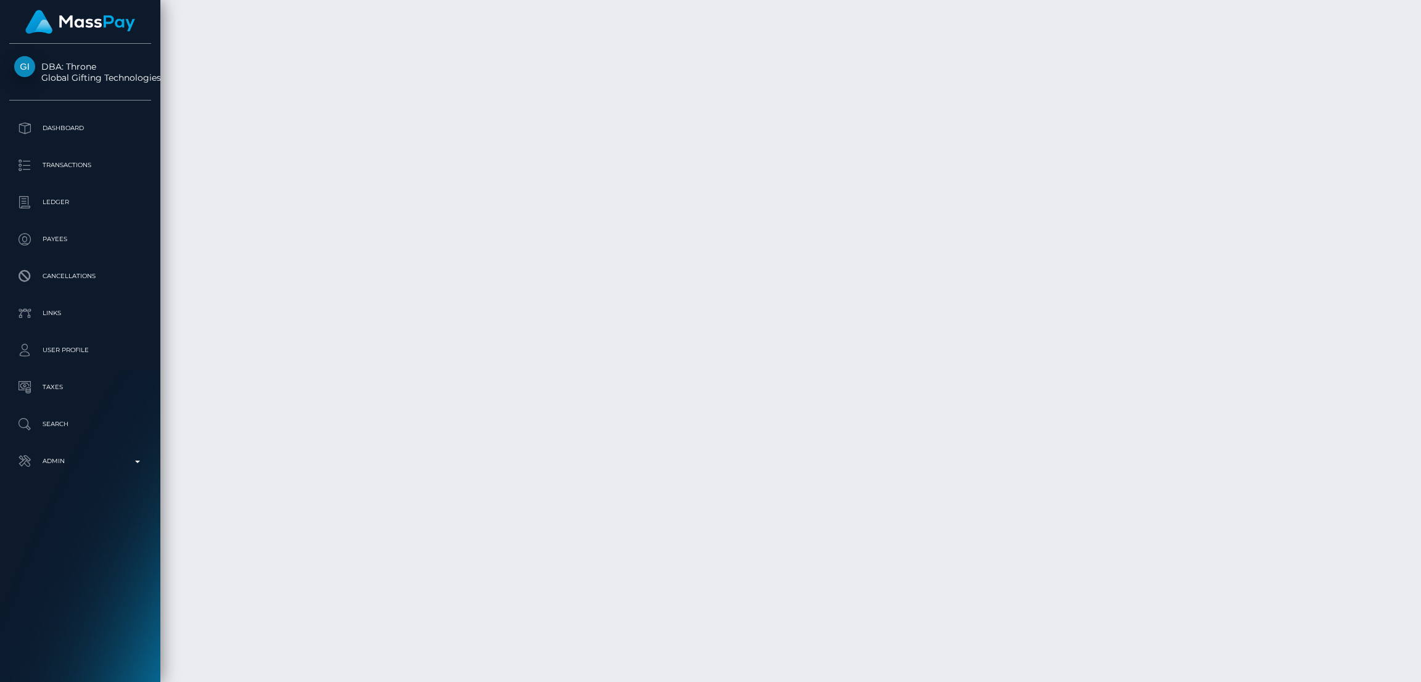
scroll to position [5922, 0]
